Goal: Task Accomplishment & Management: Use online tool/utility

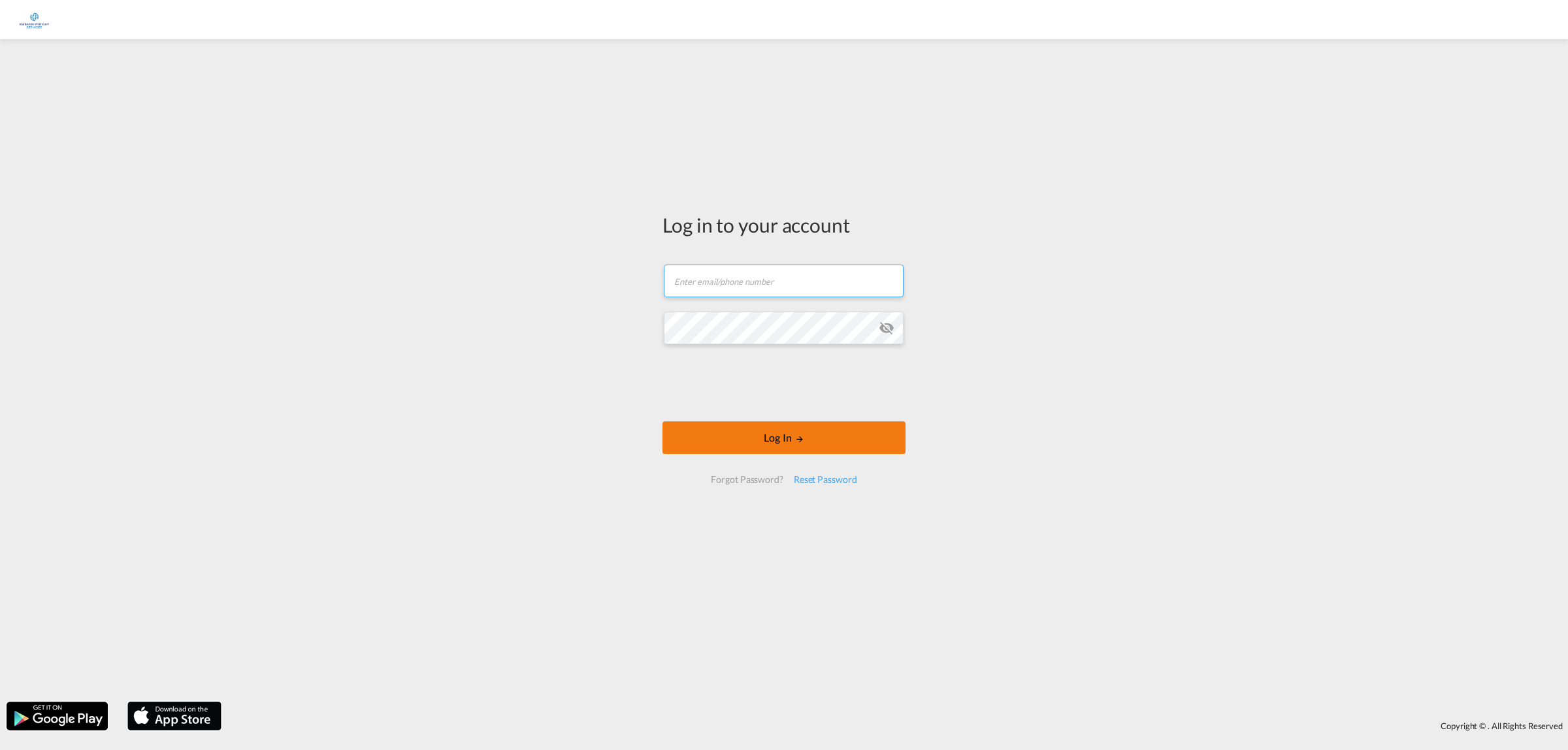
type input "[PERSON_NAME][EMAIL_ADDRESS][DOMAIN_NAME]"
click at [770, 436] on button "Log In" at bounding box center [784, 438] width 243 height 33
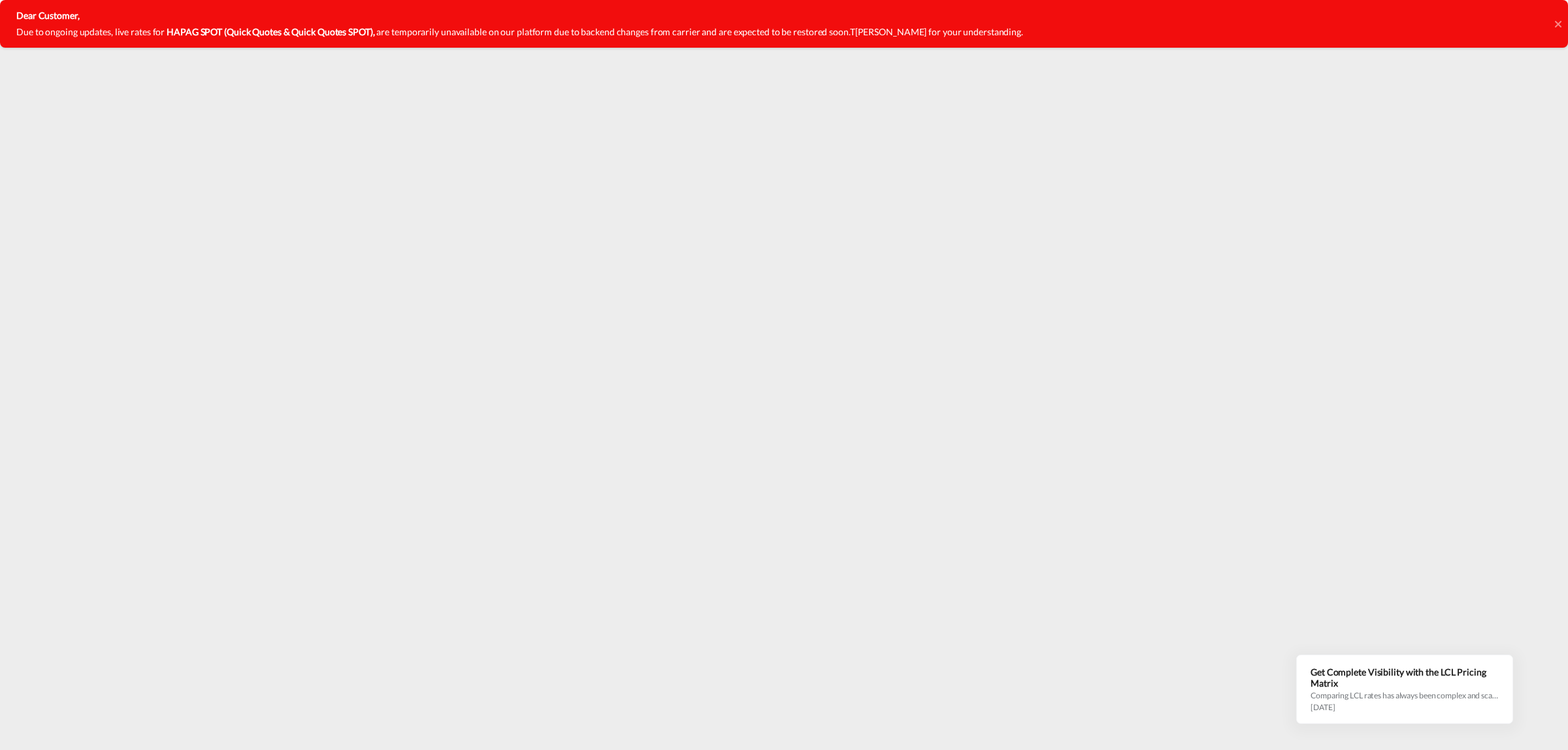
click at [1559, 20] on icon at bounding box center [1558, 23] width 7 height 11
